Goal: Transaction & Acquisition: Register for event/course

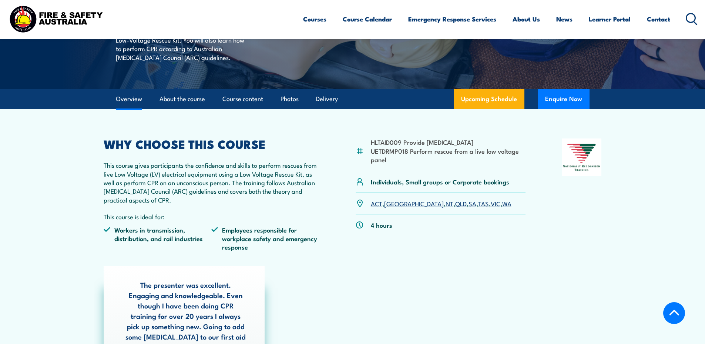
click at [491, 204] on link "VIC" at bounding box center [496, 203] width 10 height 9
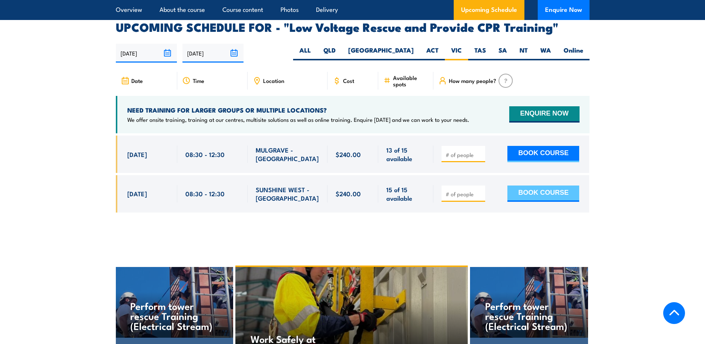
click at [554, 186] on button "BOOK COURSE" at bounding box center [544, 194] width 72 height 16
type input "1"
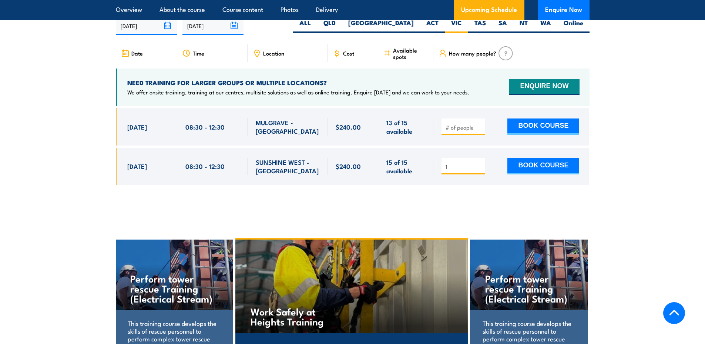
scroll to position [1320, 0]
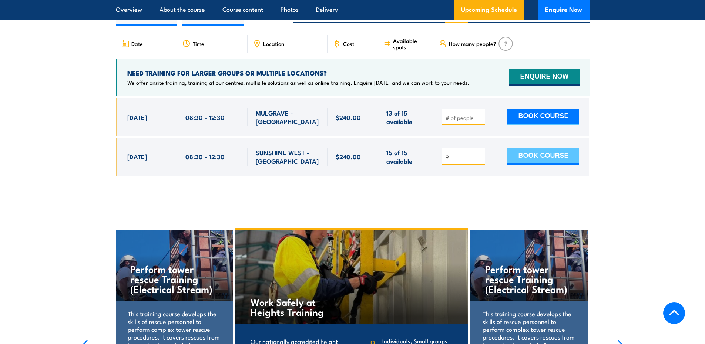
type input "9"
click at [551, 149] on button "BOOK COURSE" at bounding box center [544, 157] width 72 height 16
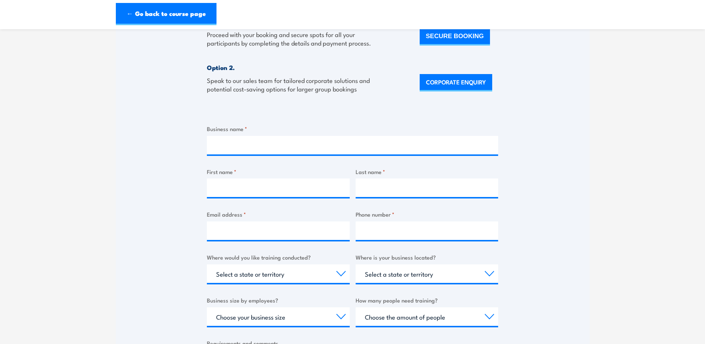
scroll to position [185, 0]
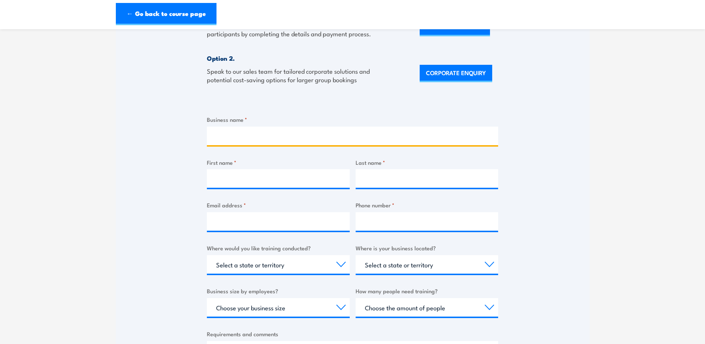
click at [258, 145] on input "Business name *" at bounding box center [352, 136] width 291 height 19
type input "MICROSOFT DATACENTER (AUSTRALIA) PTY LIMITED"
type input "Paul"
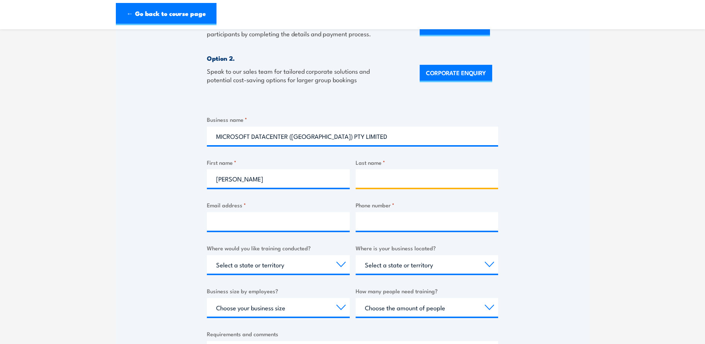
type input "Mazziotta"
type input "pmazziotta@microsoft.com"
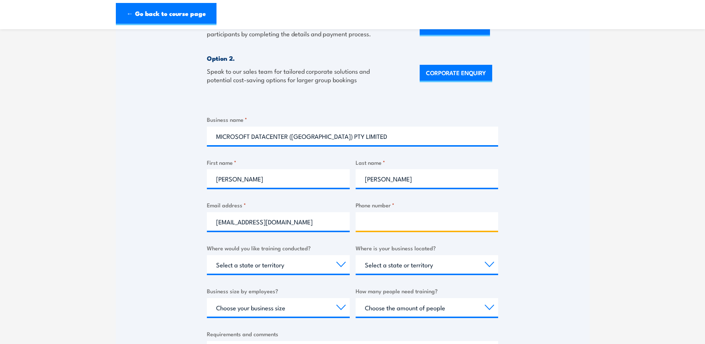
type input "0413851446"
select select "VIC"
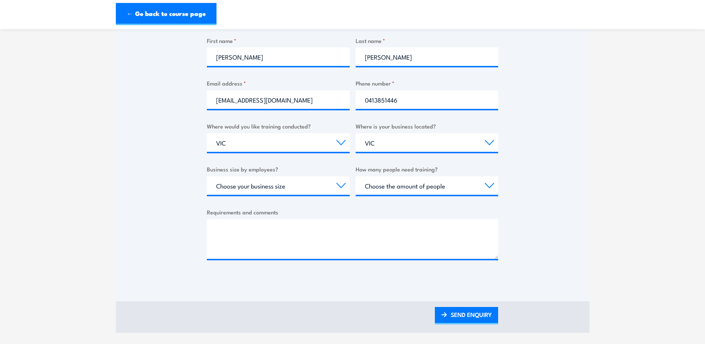
scroll to position [259, 0]
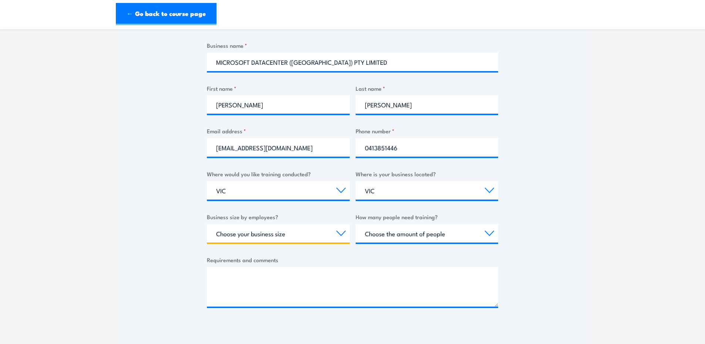
click at [340, 242] on select "Choose your business size 1 to 19 20 to 199 200+" at bounding box center [278, 233] width 143 height 19
select select "200+"
click at [207, 233] on select "Choose your business size 1 to 19 20 to 199 200+" at bounding box center [278, 233] width 143 height 19
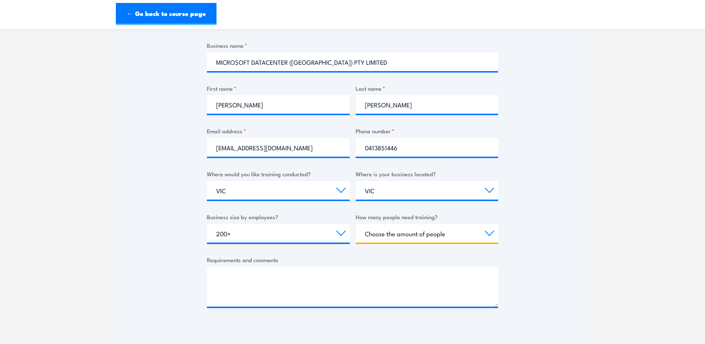
click at [462, 243] on select "Choose the amount of people 1 to 4 5 to 19 20+" at bounding box center [427, 233] width 143 height 19
select select "5 to 19"
click at [356, 233] on select "Choose the amount of people 1 to 4 5 to 19 20+" at bounding box center [427, 233] width 143 height 19
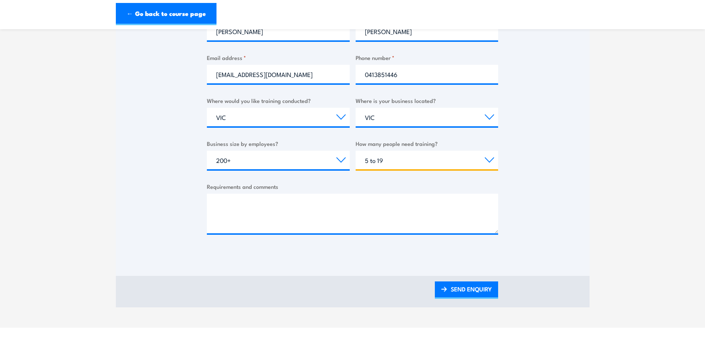
scroll to position [333, 0]
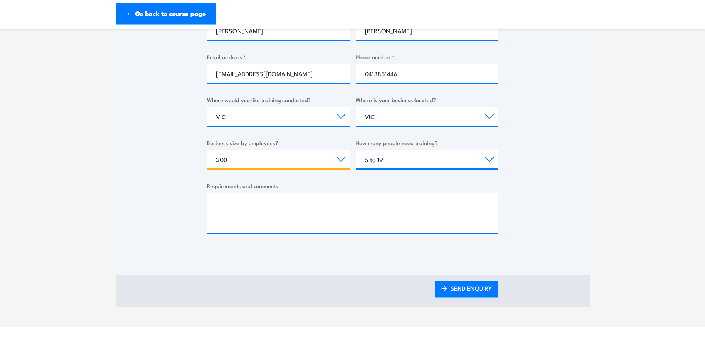
click at [339, 168] on select "Choose your business size 1 to 19 20 to 199 200+" at bounding box center [278, 159] width 143 height 19
click at [464, 296] on link "SEND ENQUIRY" at bounding box center [466, 289] width 63 height 17
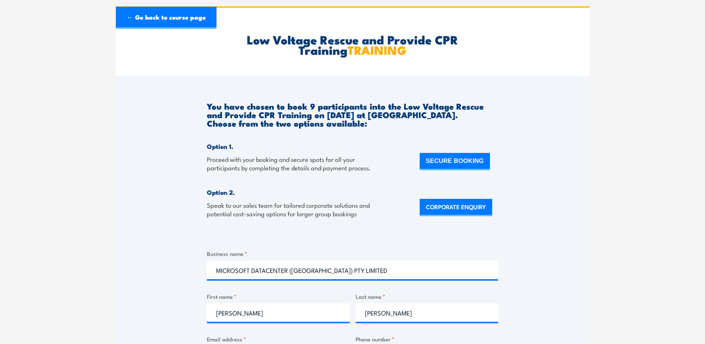
scroll to position [0, 0]
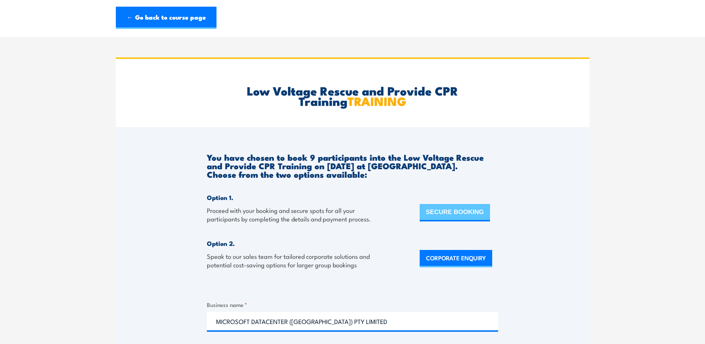
click at [472, 221] on button "SECURE BOOKING" at bounding box center [455, 212] width 71 height 17
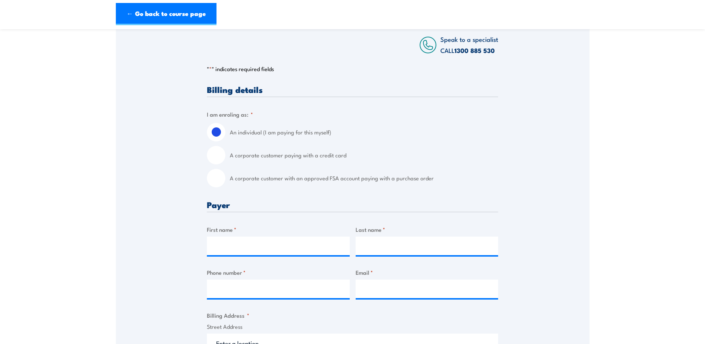
scroll to position [148, 0]
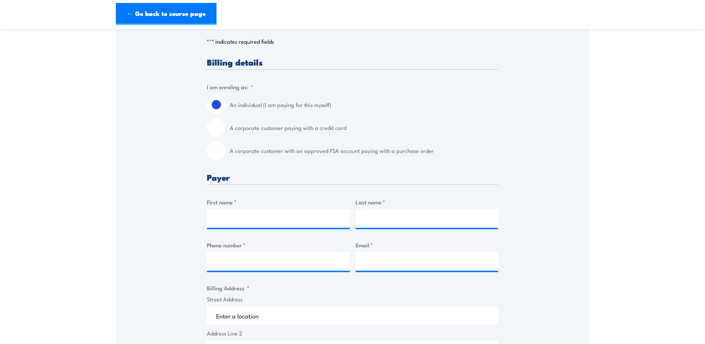
drag, startPoint x: 212, startPoint y: 151, endPoint x: 217, endPoint y: 153, distance: 5.3
click at [213, 151] on input "A corporate customer with an approved FSA account paying with a purchase order" at bounding box center [216, 150] width 19 height 19
radio input "true"
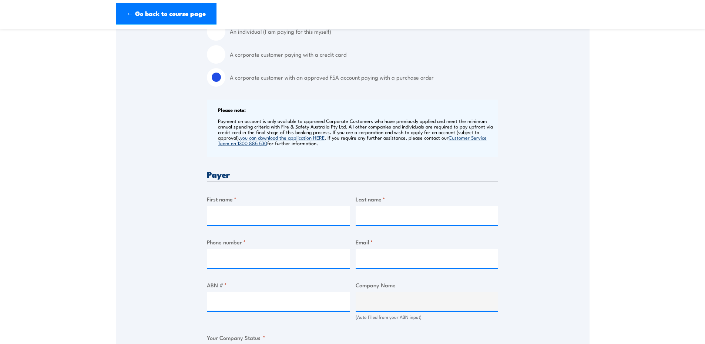
scroll to position [222, 0]
click at [246, 217] on input "First name *" at bounding box center [278, 215] width 143 height 19
type input "Paul"
type input "Mazziotta"
type input "0413851446"
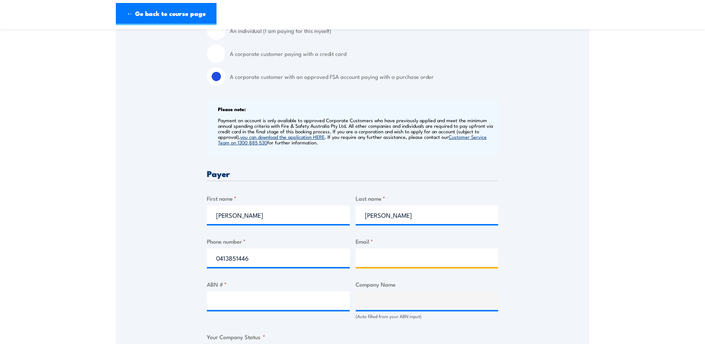
type input "pmazziotta@microsoft.com"
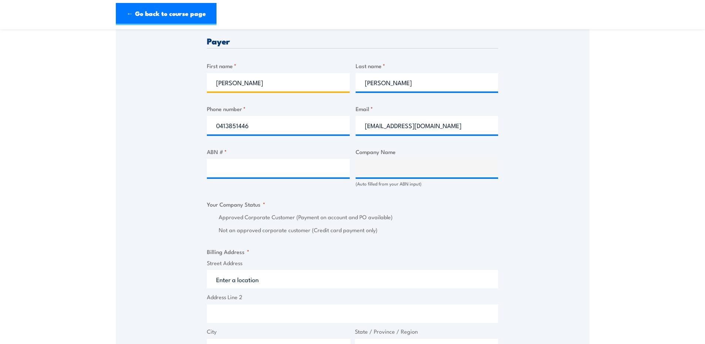
scroll to position [370, 0]
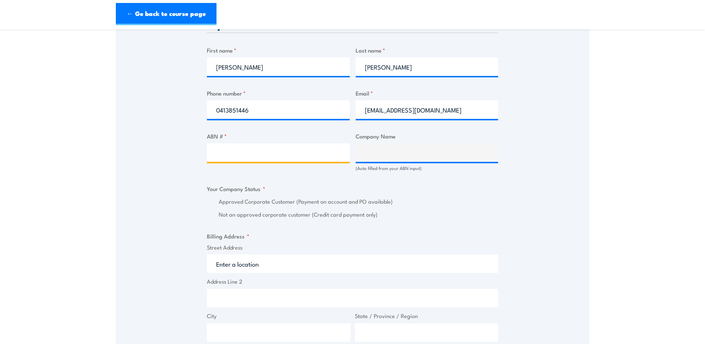
click at [236, 157] on input "ABN # *" at bounding box center [278, 152] width 143 height 19
type input "31163792078"
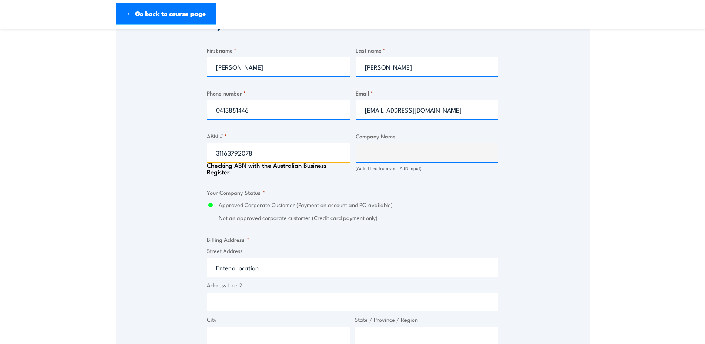
type input "MICROSOFT DATACENTER (AUSTRALIA) PTY LIMITED"
radio input "true"
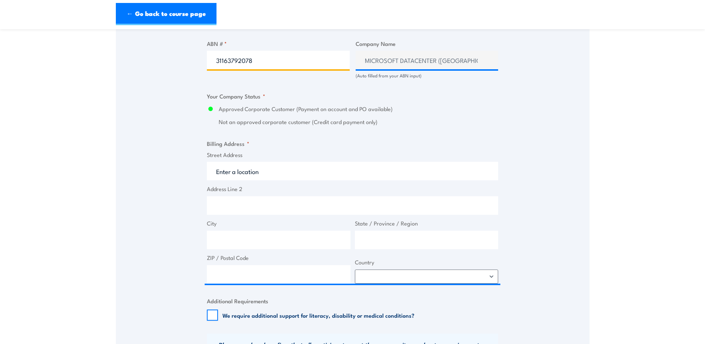
scroll to position [481, 0]
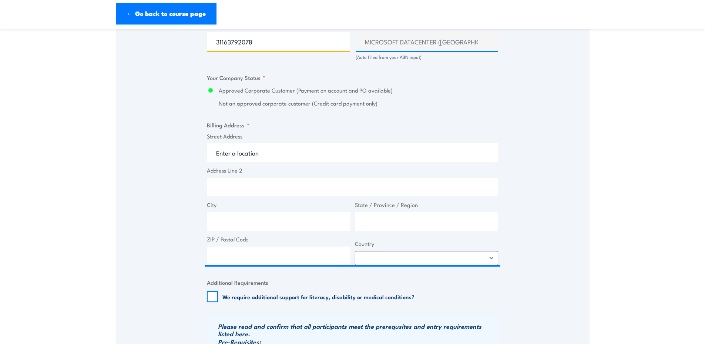
type input "31163792078"
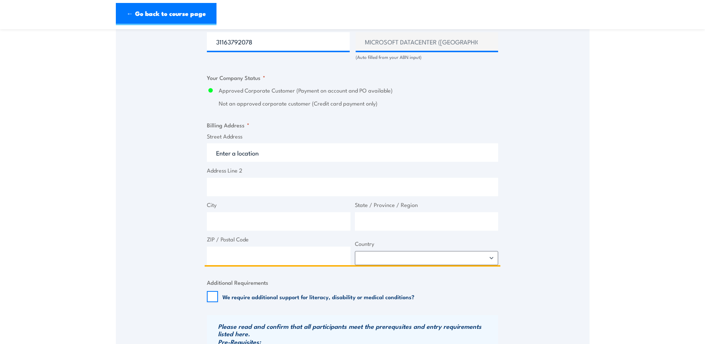
click at [234, 153] on input "Street Address" at bounding box center [352, 152] width 291 height 19
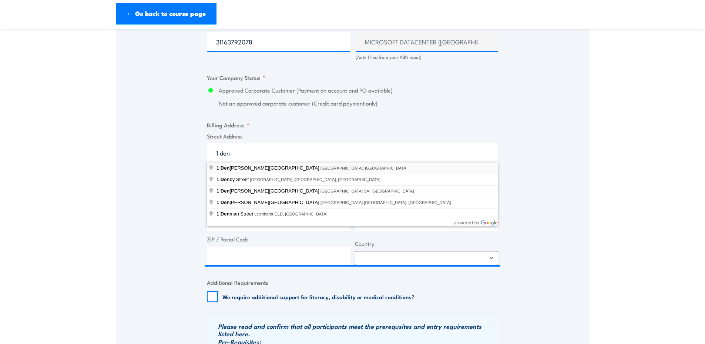
type input "1 Denison Street, North Sydney NSW, Australia"
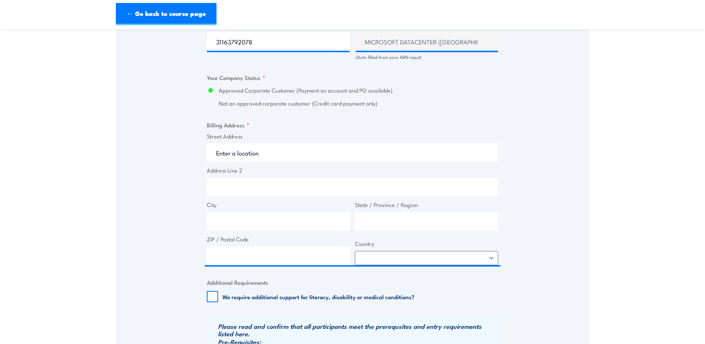
type input "1 Denison St"
type input "North Sydney"
type input "New South Wales"
type input "2060"
select select "Australia"
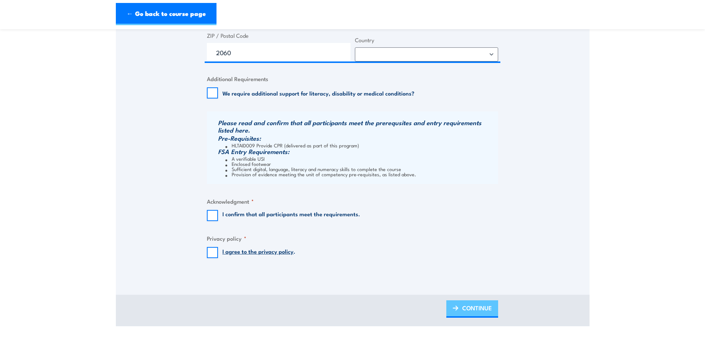
scroll to position [778, 0]
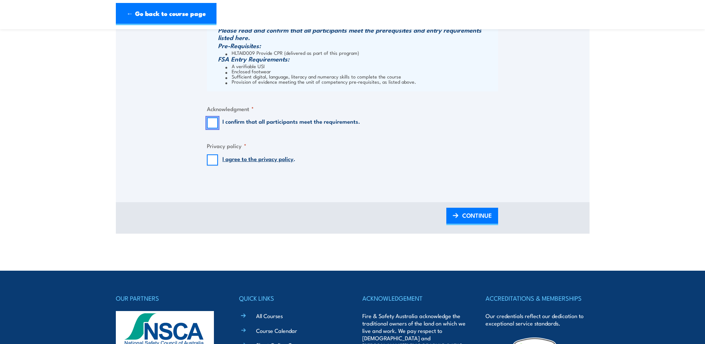
click at [212, 122] on input "I confirm that all participants meet the requirements." at bounding box center [212, 122] width 11 height 11
checkbox input "true"
click at [211, 160] on input "I agree to the privacy policy ." at bounding box center [212, 159] width 11 height 11
checkbox input "true"
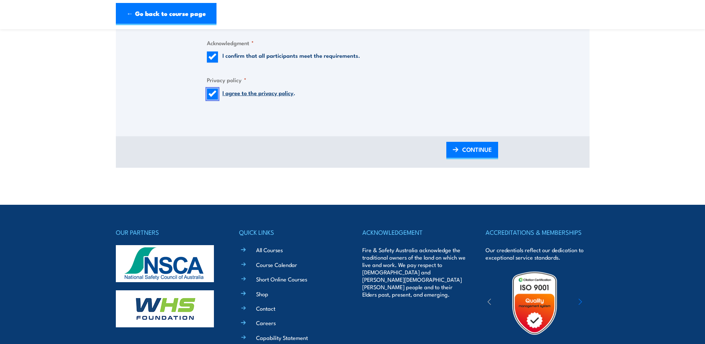
scroll to position [852, 0]
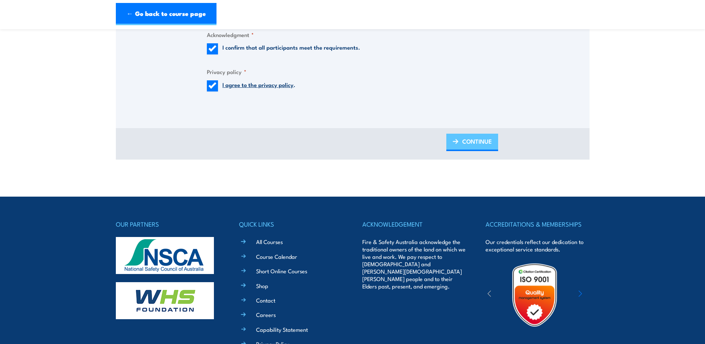
click at [474, 143] on span "CONTINUE" at bounding box center [478, 141] width 30 height 20
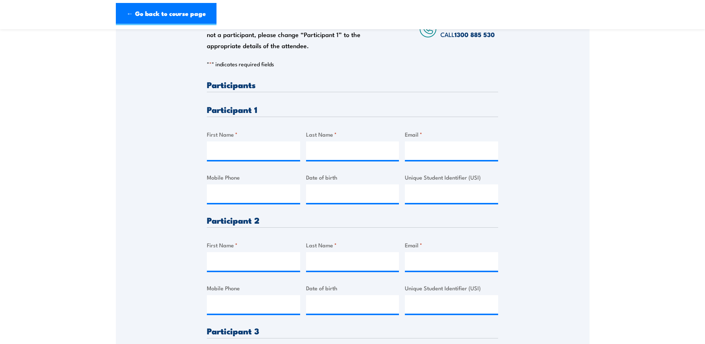
scroll to position [148, 0]
click at [240, 154] on input "First Name *" at bounding box center [253, 150] width 93 height 19
click at [438, 196] on input "Unique Student Identifier (USI)" at bounding box center [451, 193] width 93 height 19
paste input "Y8FPJDTU3M"
type input "Y8FPJDTU3M"
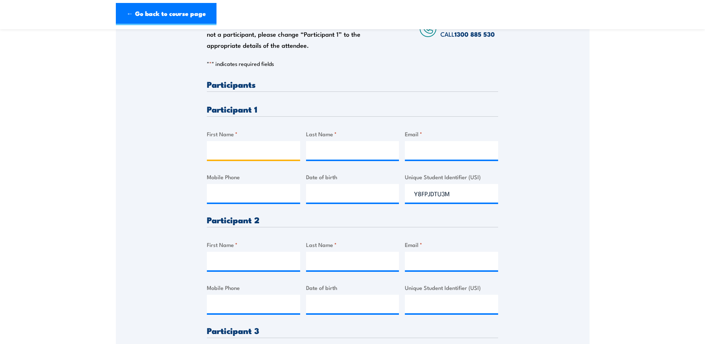
click at [248, 148] on input "First Name *" at bounding box center [253, 150] width 93 height 19
type input "Ryan"
type input "Hunter"
type input "ryanhunter@microsoft.com"
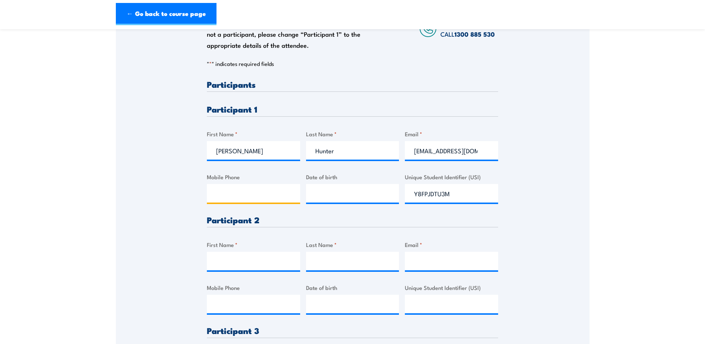
type input "0403176286"
type input "__/__/____"
click at [333, 196] on input "__/__/____" at bounding box center [352, 193] width 93 height 19
paste input "09/06/1991"
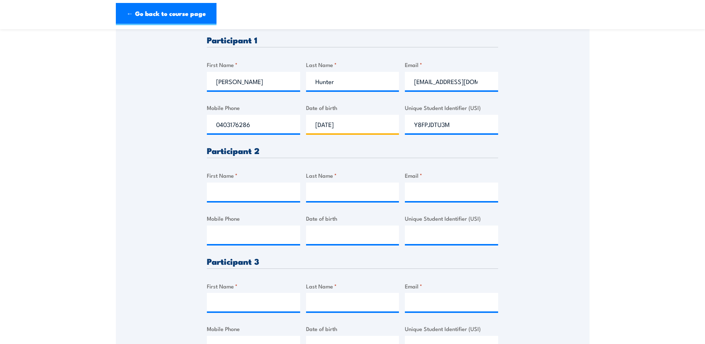
scroll to position [222, 0]
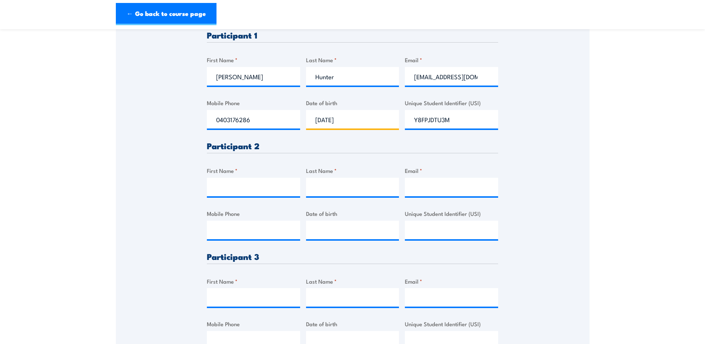
type input "09/06/1991"
click at [237, 183] on input "First Name *" at bounding box center [253, 187] width 93 height 19
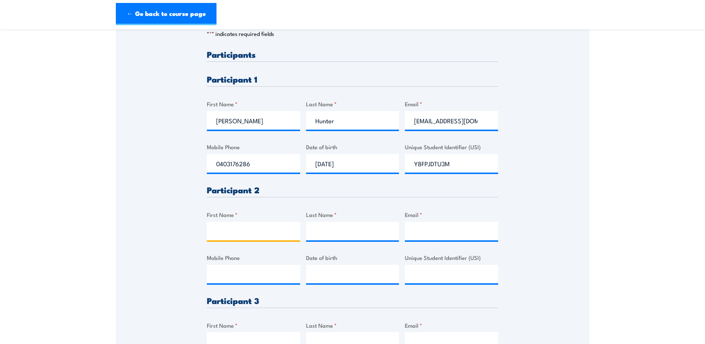
scroll to position [185, 0]
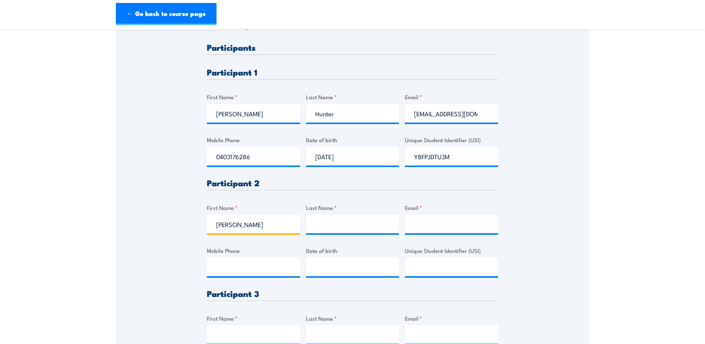
type input "Timothy"
type input "Gaszmann"
type input "gaszmann@hotmail.com"
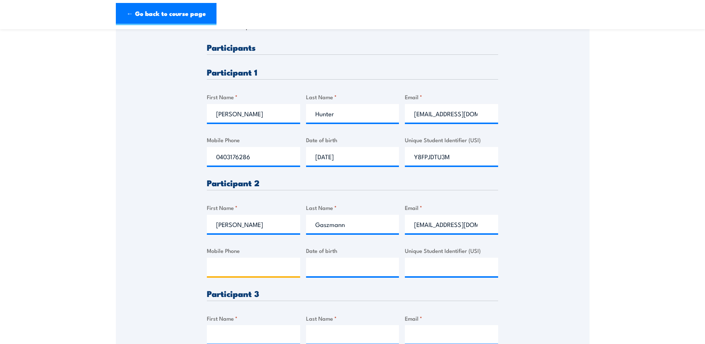
type input "0428342288"
drag, startPoint x: 416, startPoint y: 225, endPoint x: 528, endPoint y: 219, distance: 112.4
paste input "timgaszmann@microsoft"
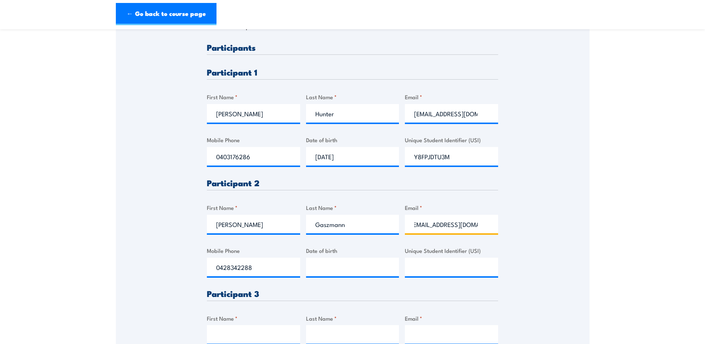
scroll to position [0, 17]
type input "timgaszmann@microsoft.com"
type input "__/__/____"
click at [342, 268] on input "__/__/____" at bounding box center [352, 267] width 93 height 19
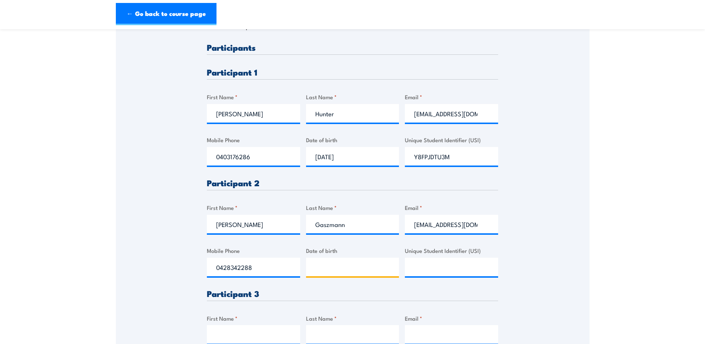
type input "__/__/____"
click at [428, 265] on input "Unique Student Identifier (USI)" at bounding box center [451, 267] width 93 height 19
paste input "QCM3KQVZMD"
type input "QCM3KQVZMD"
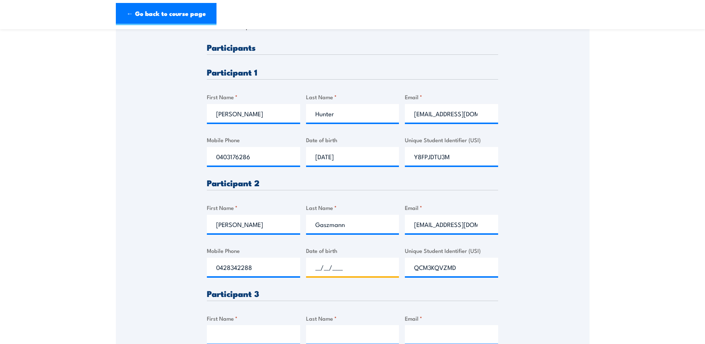
click at [322, 263] on input "__/__/____" at bounding box center [352, 267] width 93 height 19
type input "19/06/1991"
click at [228, 334] on input "First Name *" at bounding box center [253, 334] width 93 height 19
type input "Jordon"
type input "Ferguson"
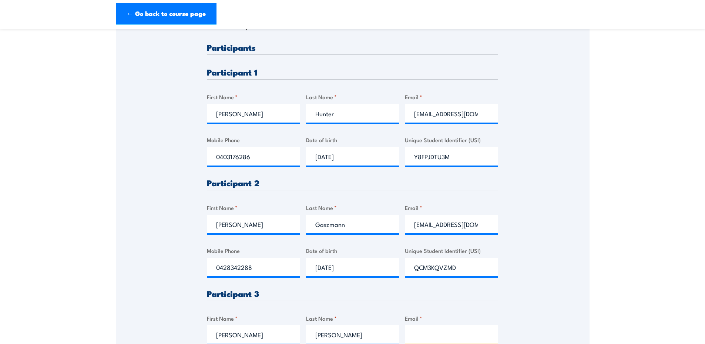
type input "jordonferguson1994@hotmail.com"
type input "0422299190"
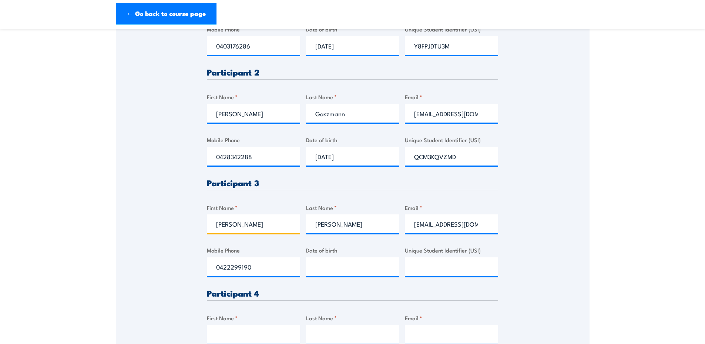
scroll to position [296, 0]
type input "Jordon"
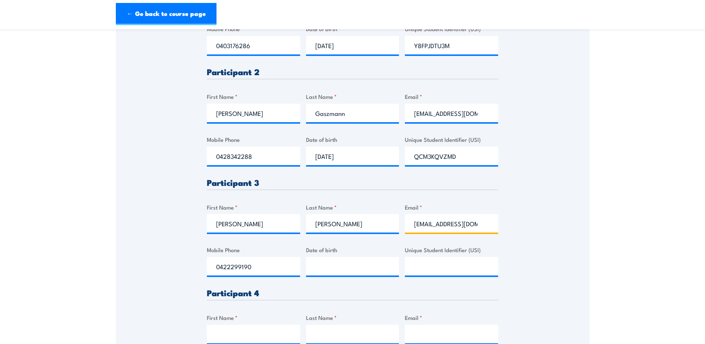
scroll to position [0, 29]
drag, startPoint x: 412, startPoint y: 226, endPoint x: 605, endPoint y: 214, distance: 193.0
paste input "ferguson@microsoft"
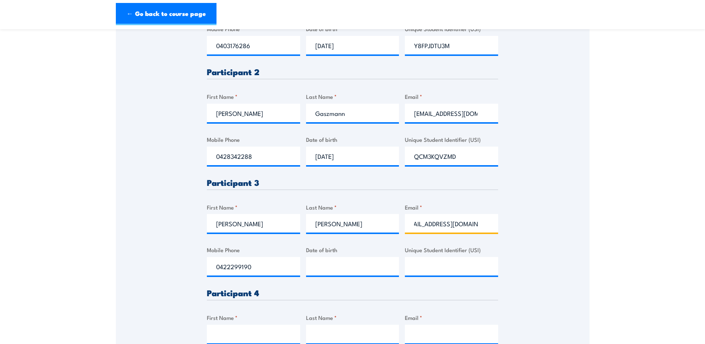
type input "jorferguson@microsoft.com"
type input "__/__/____"
click at [349, 269] on input "__/__/____" at bounding box center [352, 266] width 93 height 19
type input "__/__/____"
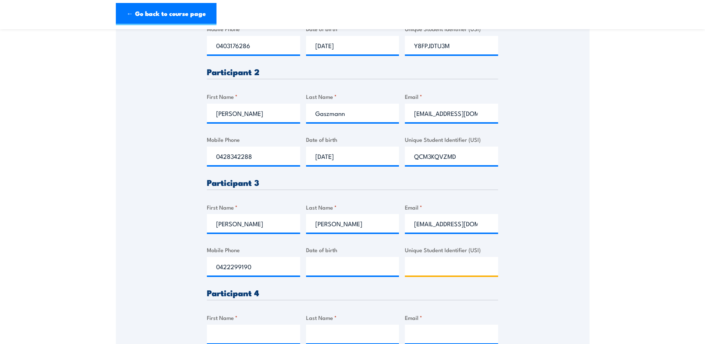
click at [440, 269] on input "Unique Student Identifier (USI)" at bounding box center [451, 266] width 93 height 19
paste input "48WE7782FW"
type input "48WE7782FW"
type input "__/__/____"
click at [338, 272] on input "__/__/____" at bounding box center [352, 266] width 93 height 19
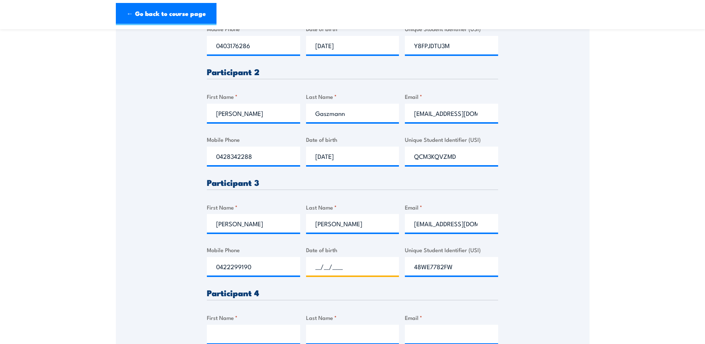
click at [350, 273] on input "__/__/____" at bounding box center [352, 266] width 93 height 19
click at [316, 267] on input "__/__/____" at bounding box center [352, 266] width 93 height 19
type input "09/09/1994"
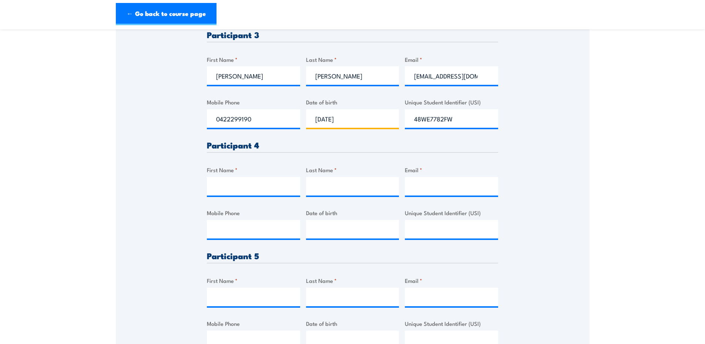
scroll to position [444, 0]
click at [263, 186] on input "First Name *" at bounding box center [253, 186] width 93 height 19
type input "m"
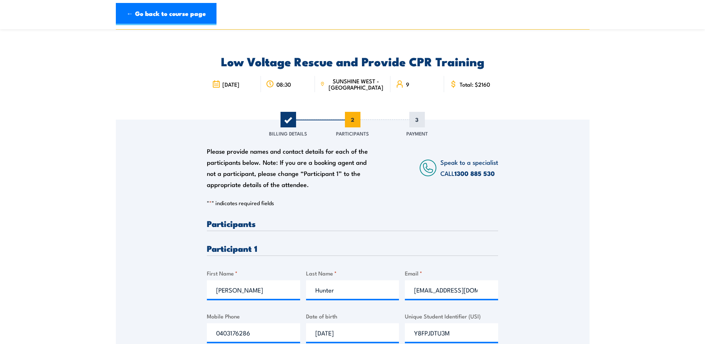
scroll to position [0, 0]
